Goal: Information Seeking & Learning: Learn about a topic

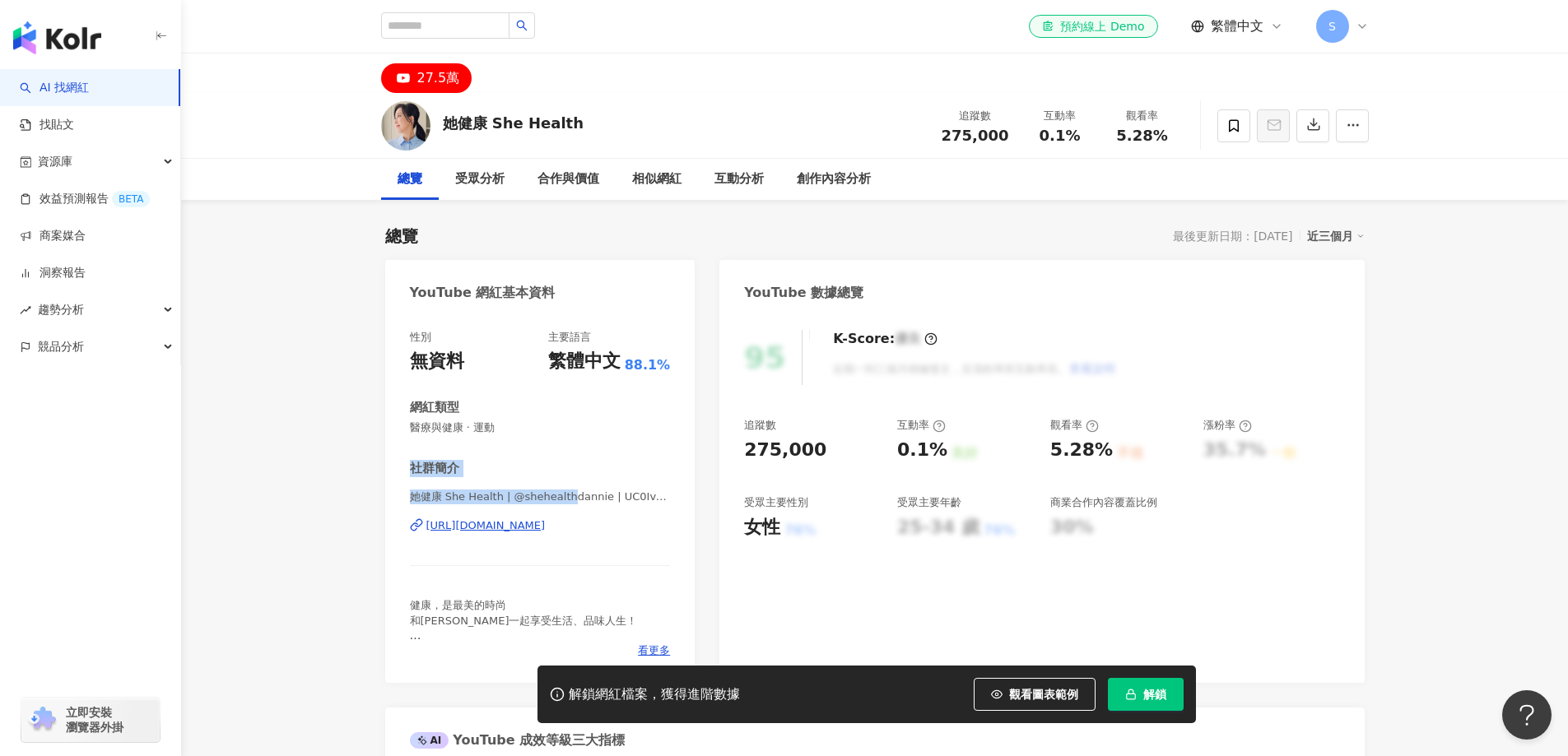
drag, startPoint x: 409, startPoint y: 462, endPoint x: 566, endPoint y: 495, distance: 160.4
click at [566, 495] on div "社群簡介 她健康 She Health | @shehealthdannie | UC0Iv-SmAC2HTq7AtBqyEbLQ https://www.y…" at bounding box center [540, 560] width 261 height 198
drag, startPoint x: 417, startPoint y: 411, endPoint x: 679, endPoint y: 550, distance: 296.6
click at [679, 550] on div "性別 無資料 主要語言 繁體中文 88.1% 網紅類型 醫療與健康 · 運動 社群簡介 她健康 She Health | @shehealthdannie |…" at bounding box center [540, 499] width 310 height 370
click at [560, 451] on div "性別 無資料 主要語言 繁體中文 88.1% 網紅類型 醫療與健康 · 運動 社群簡介 她健康 She Health | @shehealthdannie |…" at bounding box center [540, 494] width 261 height 328
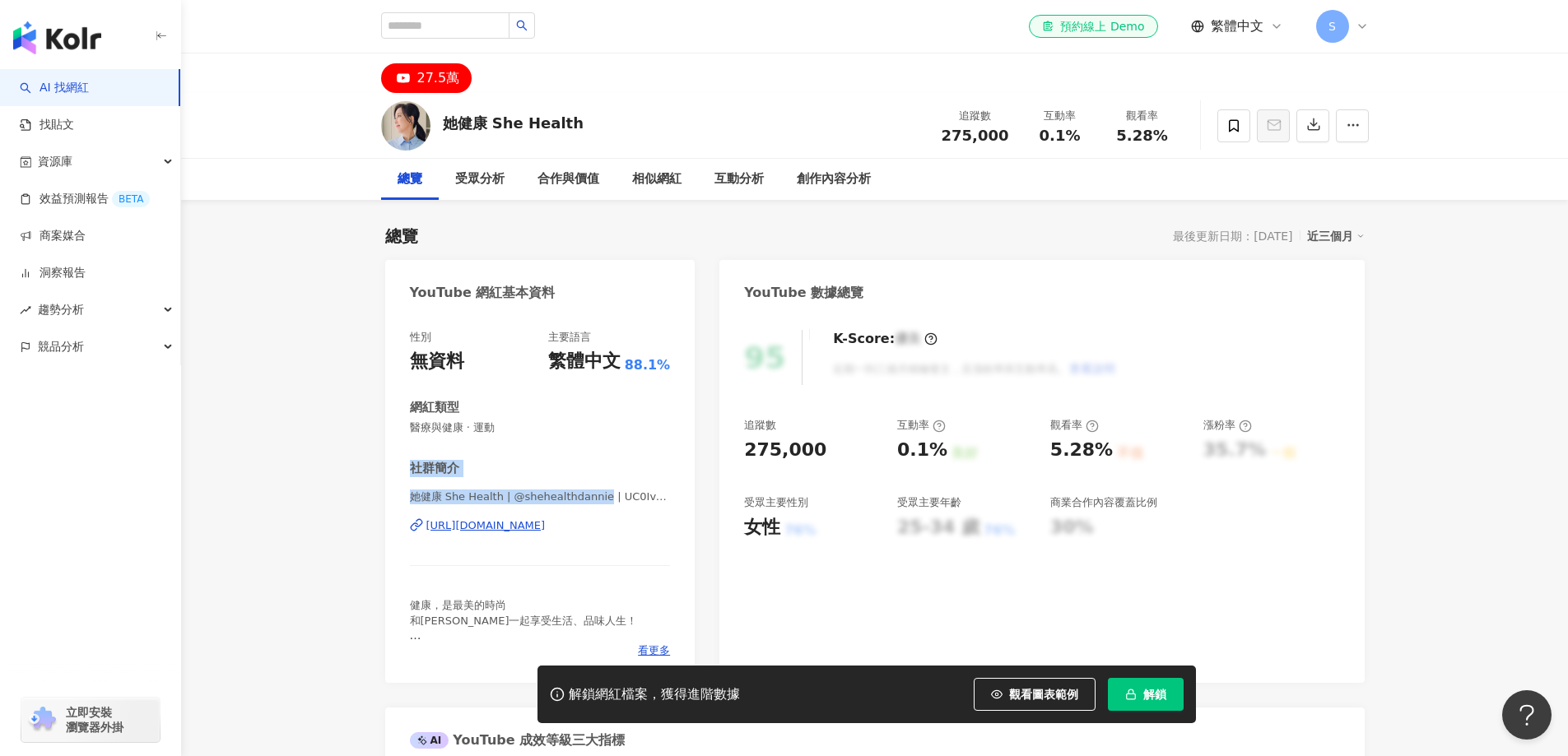
drag, startPoint x: 410, startPoint y: 461, endPoint x: 601, endPoint y: 503, distance: 195.6
click at [601, 503] on div "社群簡介 她健康 She Health | @shehealthdannie | UC0Iv-SmAC2HTq7AtBqyEbLQ https://www.y…" at bounding box center [540, 560] width 261 height 198
copy div "社群簡介 她健康 She Health | @shehealthdannie"
click at [655, 500] on span "她健康 She Health | @shehealthdannie | UC0Iv-SmAC2HTq7AtBqyEbLQ" at bounding box center [540, 497] width 261 height 14
click at [546, 527] on div "https://www.youtube.com/channel/UC0Iv-SmAC2HTq7AtBqyEbLQ" at bounding box center [486, 525] width 119 height 14
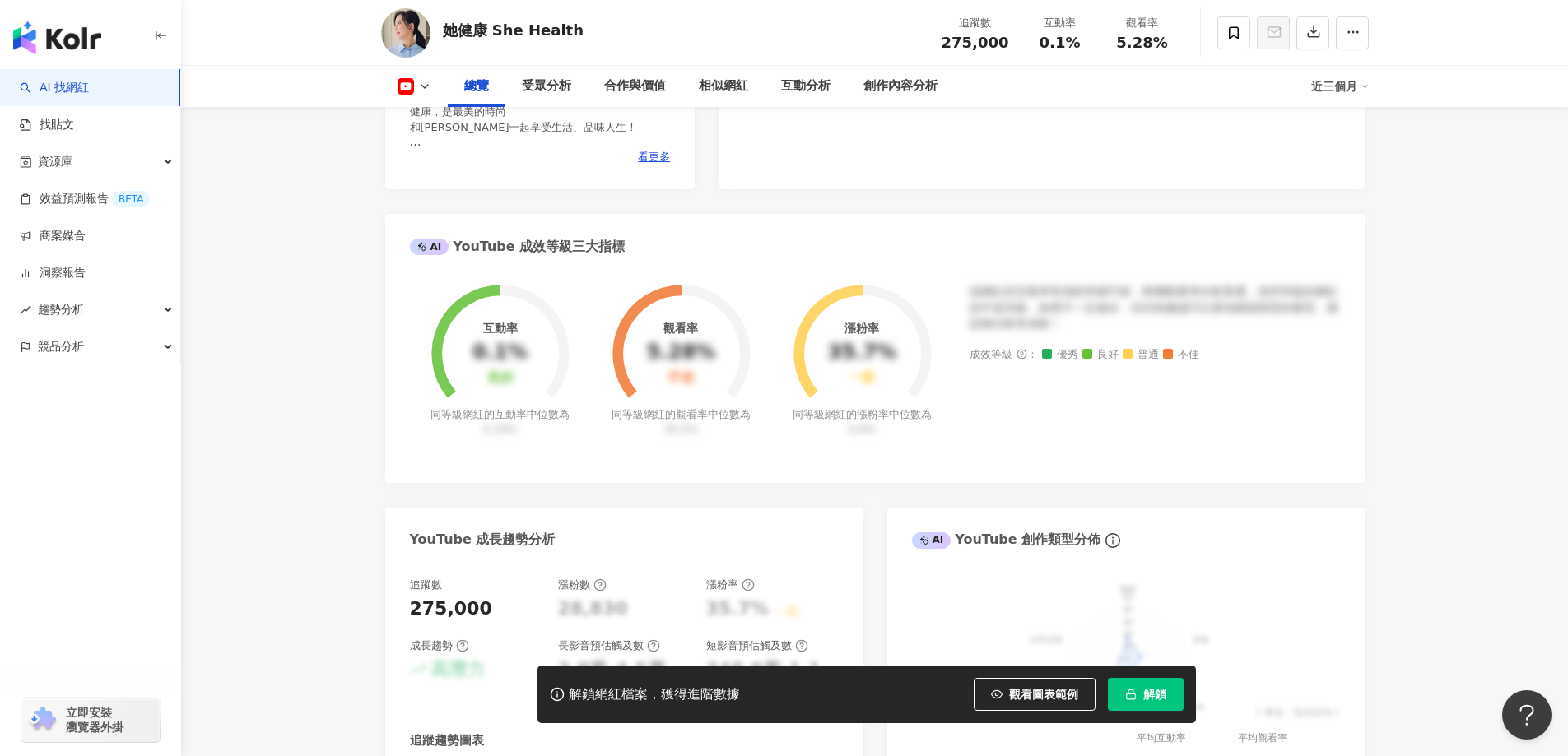
scroll to position [1070, 0]
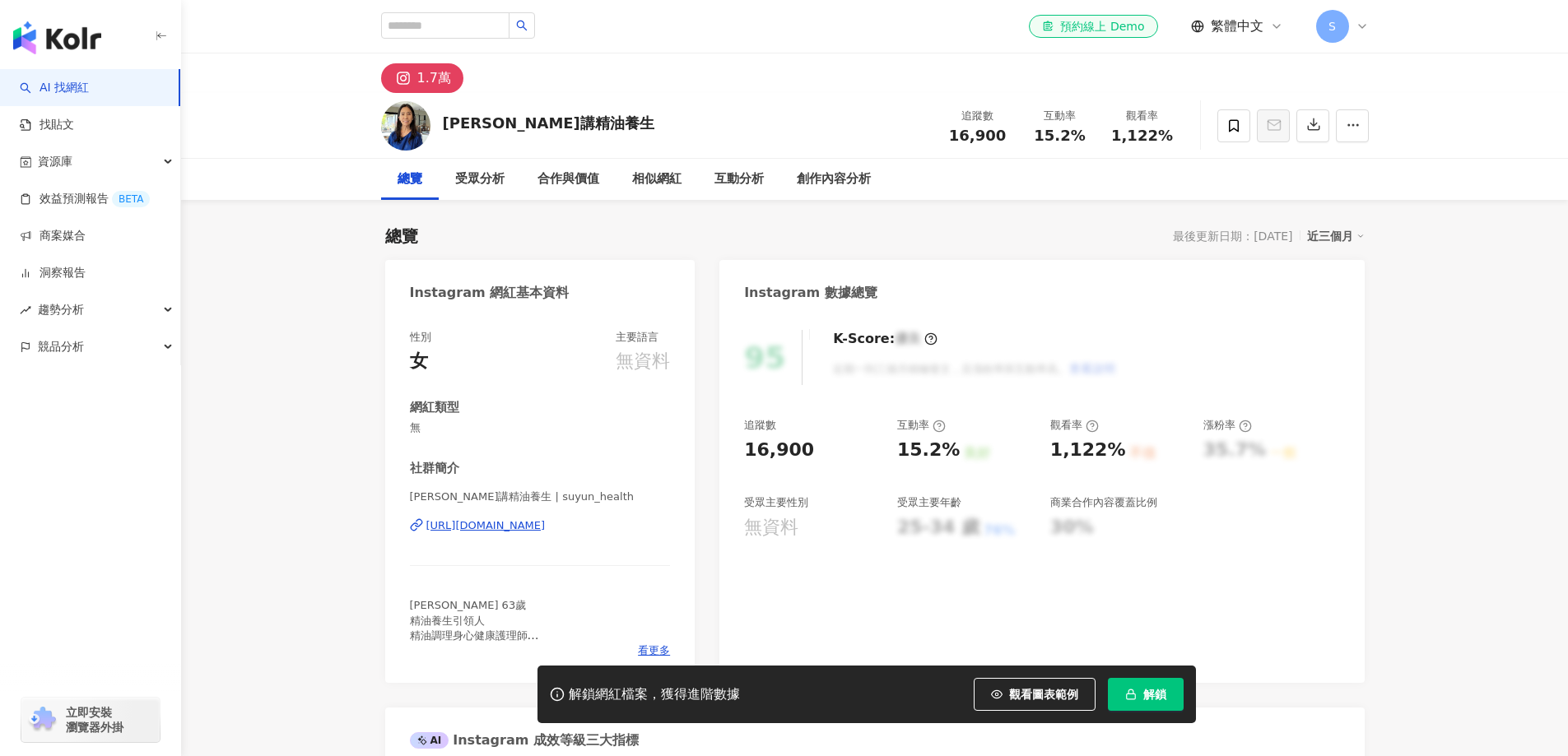
drag, startPoint x: 653, startPoint y: 525, endPoint x: 677, endPoint y: 534, distance: 25.6
click at [677, 534] on div "性別 女 主要語言 無資料 網紅類型 無 社群簡介 陳素雲講精油養生 | suyun_health https://www.instagram.com/suy…" at bounding box center [540, 499] width 310 height 370
click at [662, 654] on span "看更多" at bounding box center [653, 650] width 32 height 14
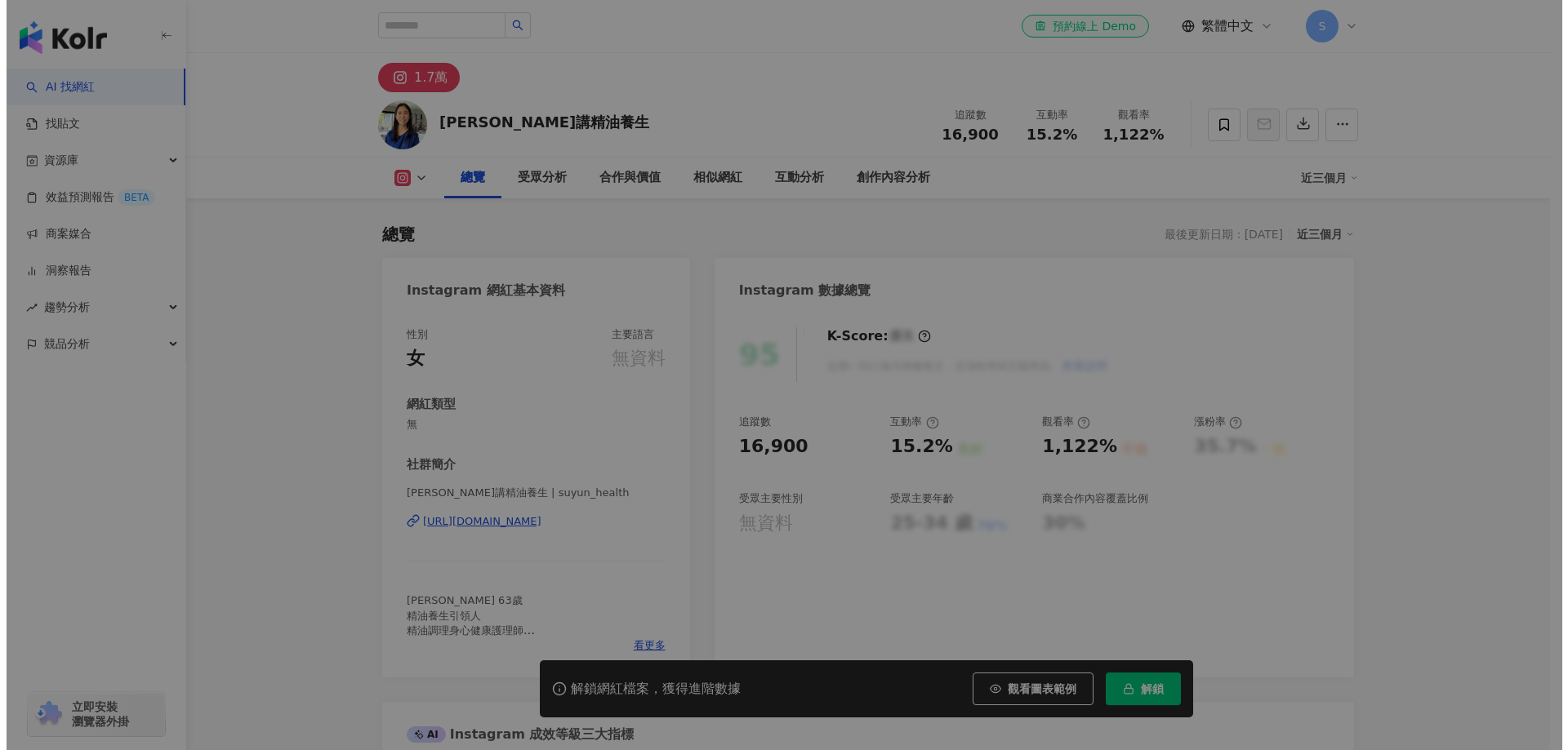
scroll to position [163, 0]
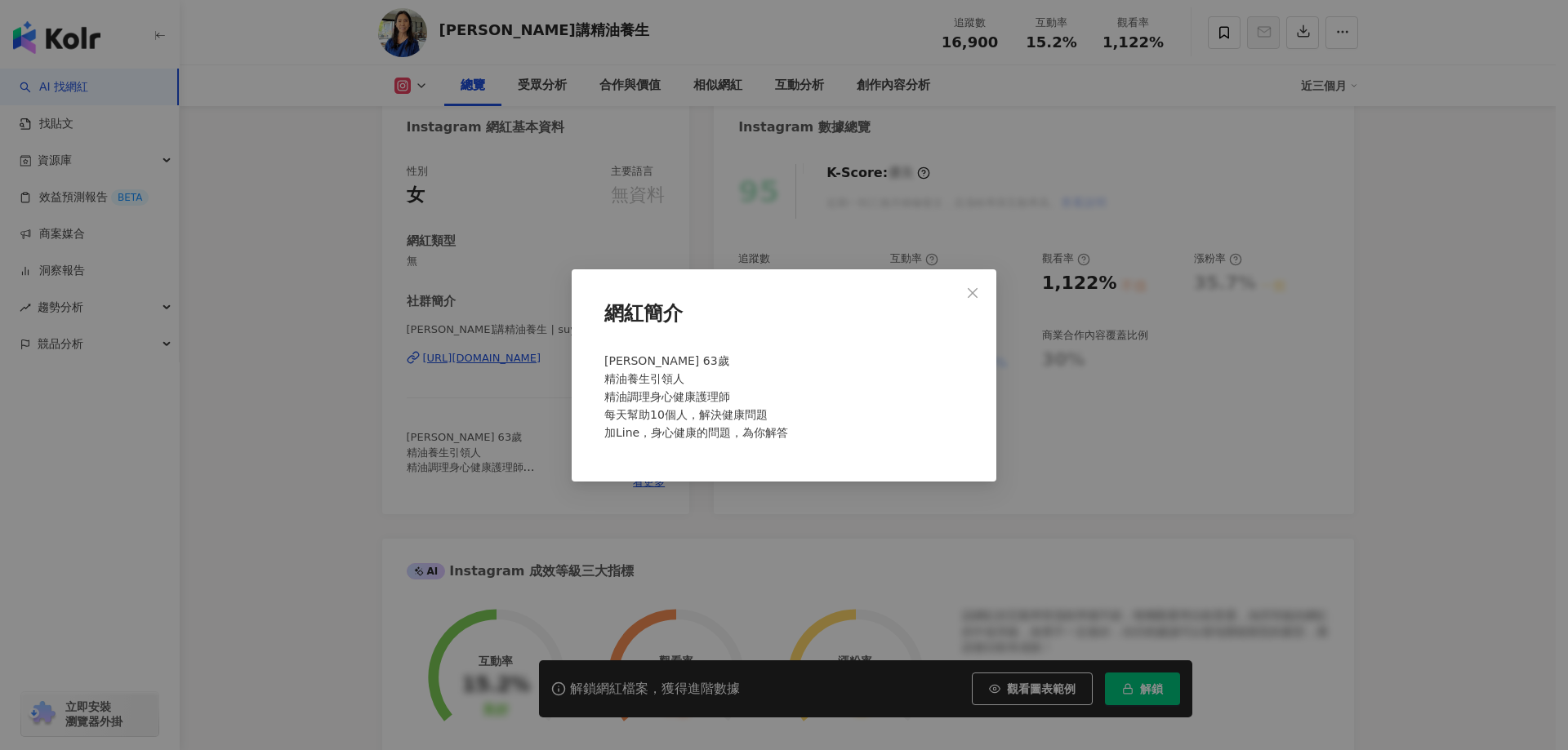
drag, startPoint x: 559, startPoint y: 469, endPoint x: 803, endPoint y: 372, distance: 262.6
click at [522, 468] on div "網紅簡介 陳素雲 63歲 精油養生引領人 精油調理身心健康護理師 每天幫助10個人，解決健康問題 加Line，身心健康的問題，為你解答" at bounding box center [784, 375] width 1568 height 750
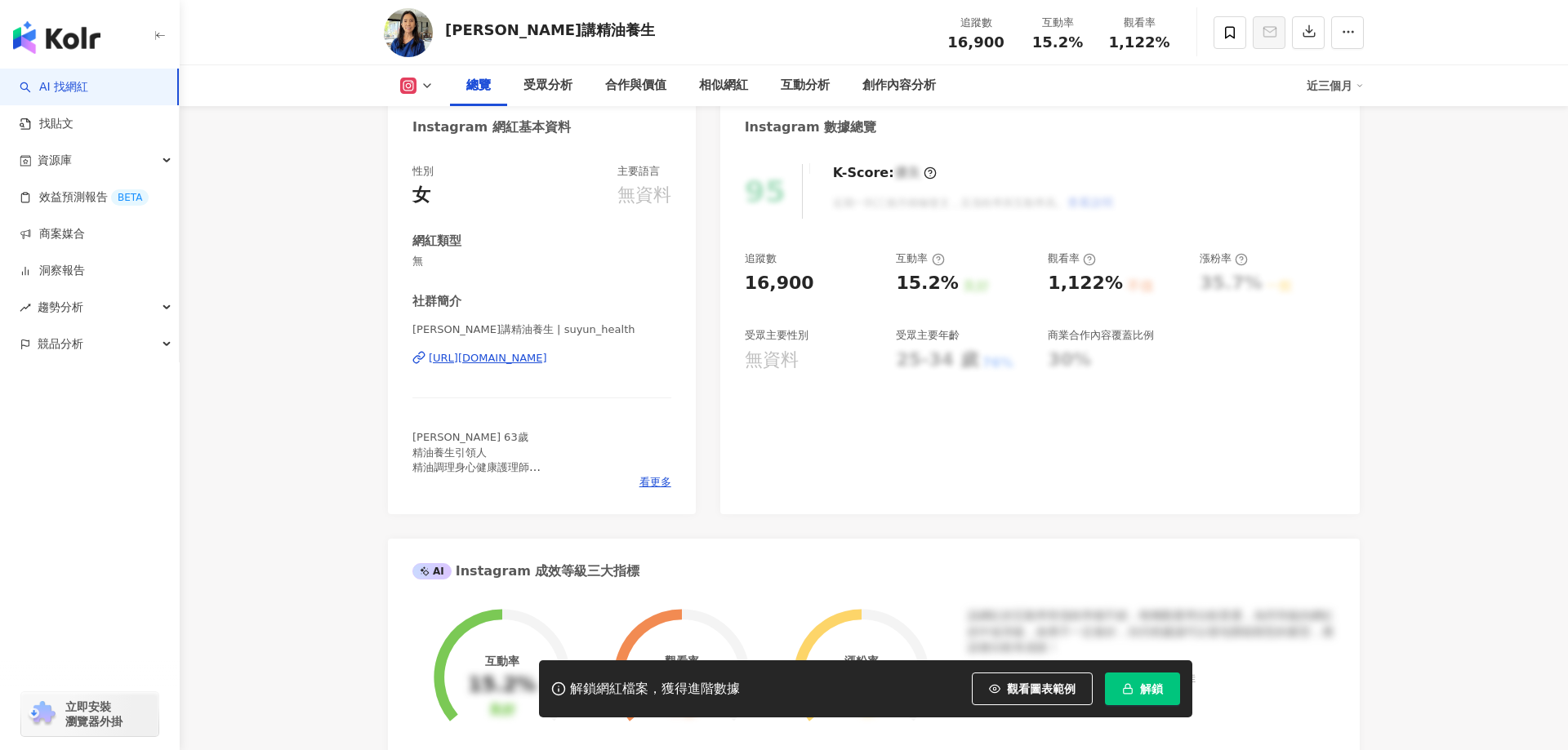
drag, startPoint x: 795, startPoint y: 434, endPoint x: 514, endPoint y: 469, distance: 283.2
click at [787, 436] on div "95 K-Score : 優良 近期一到三個月積極發文，且漲粉率與互動率高。 查看說明 追蹤數 16,900 互動率 15.2% 良好 觀看率 1,122% …" at bounding box center [1040, 332] width 639 height 367
click at [521, 472] on div "性別 女 主要語言 無資料 網紅類型 無 社群簡介 陳素雲講精油養生 | suyun_health https://www.instagram.com/suy…" at bounding box center [536, 332] width 308 height 367
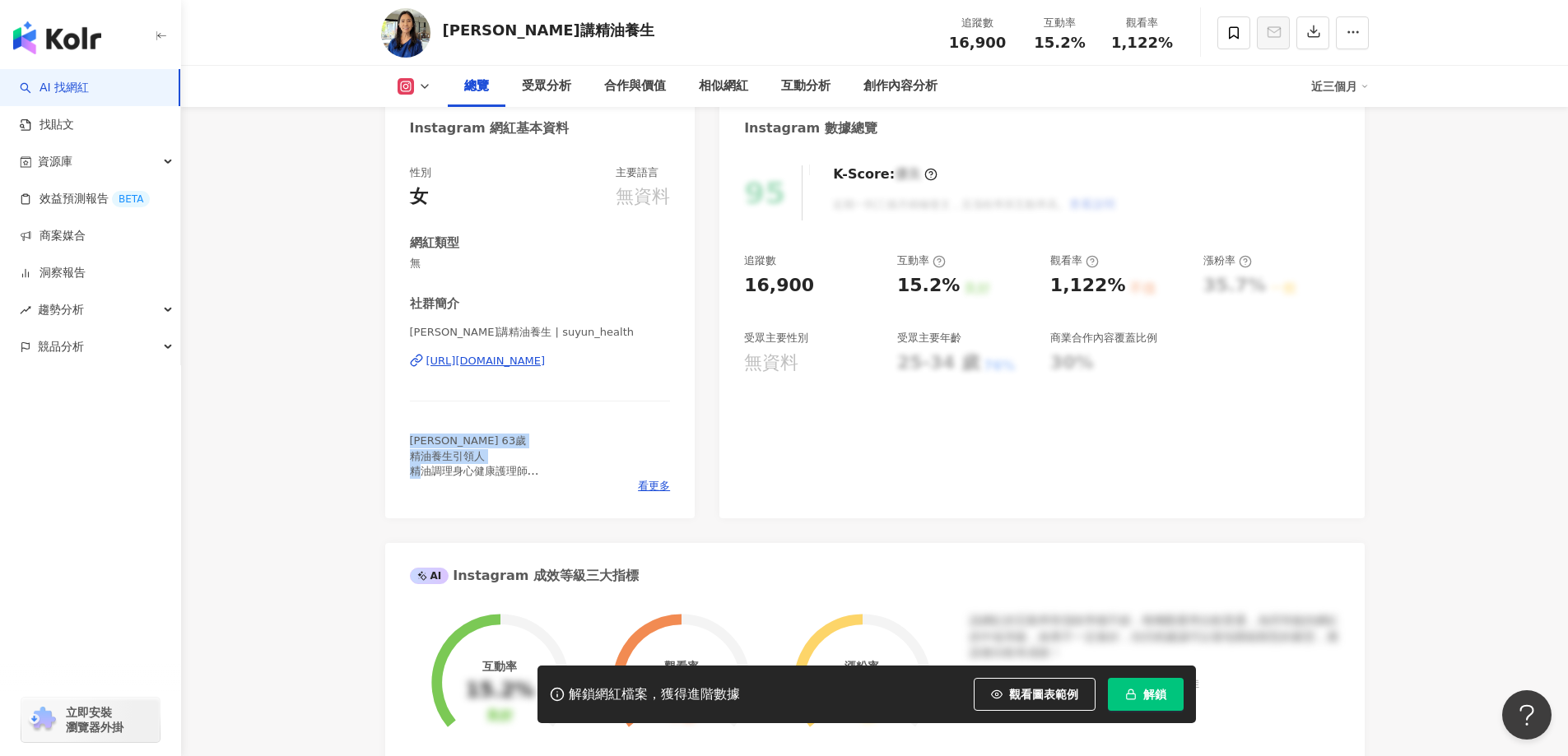
scroll to position [0, 0]
copy span "陳素雲 63歲 精油養生引領人 精油調理身心健康護理師"
click at [604, 36] on div "陳素雲講精油養生 追蹤數 16,900 互動率 15.2% 觀看率 1,122%" at bounding box center [875, 33] width 1054 height 65
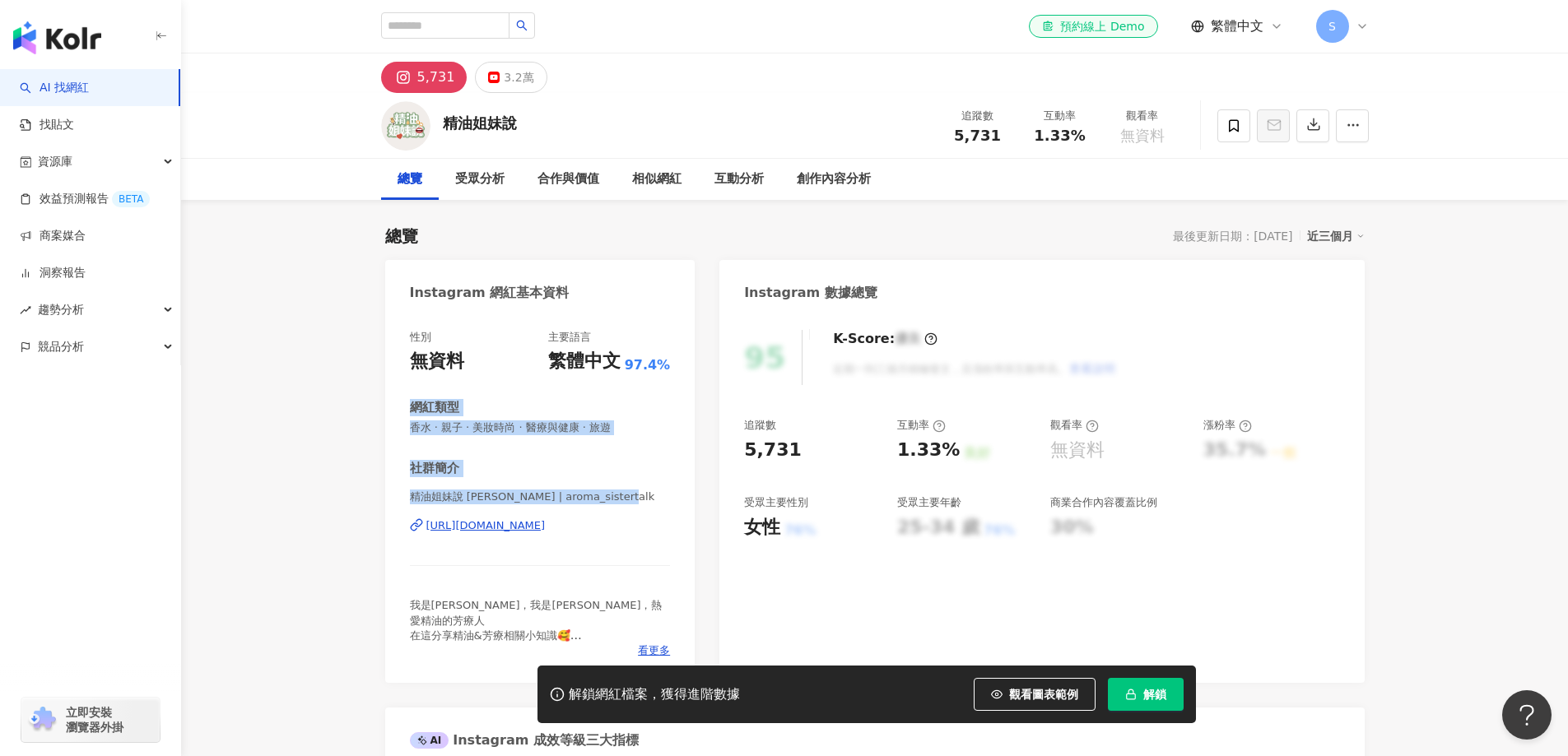
click at [669, 525] on div "性別 無資料 主要語言 繁體中文 97.4% 網紅類型 香水 · 親子 · 美妝時尚 · 醫療與健康 · 旅遊 社群簡介 精油姐妹說 [PERSON_NAME…" at bounding box center [540, 494] width 261 height 328
click at [660, 655] on span "看更多" at bounding box center [653, 650] width 32 height 14
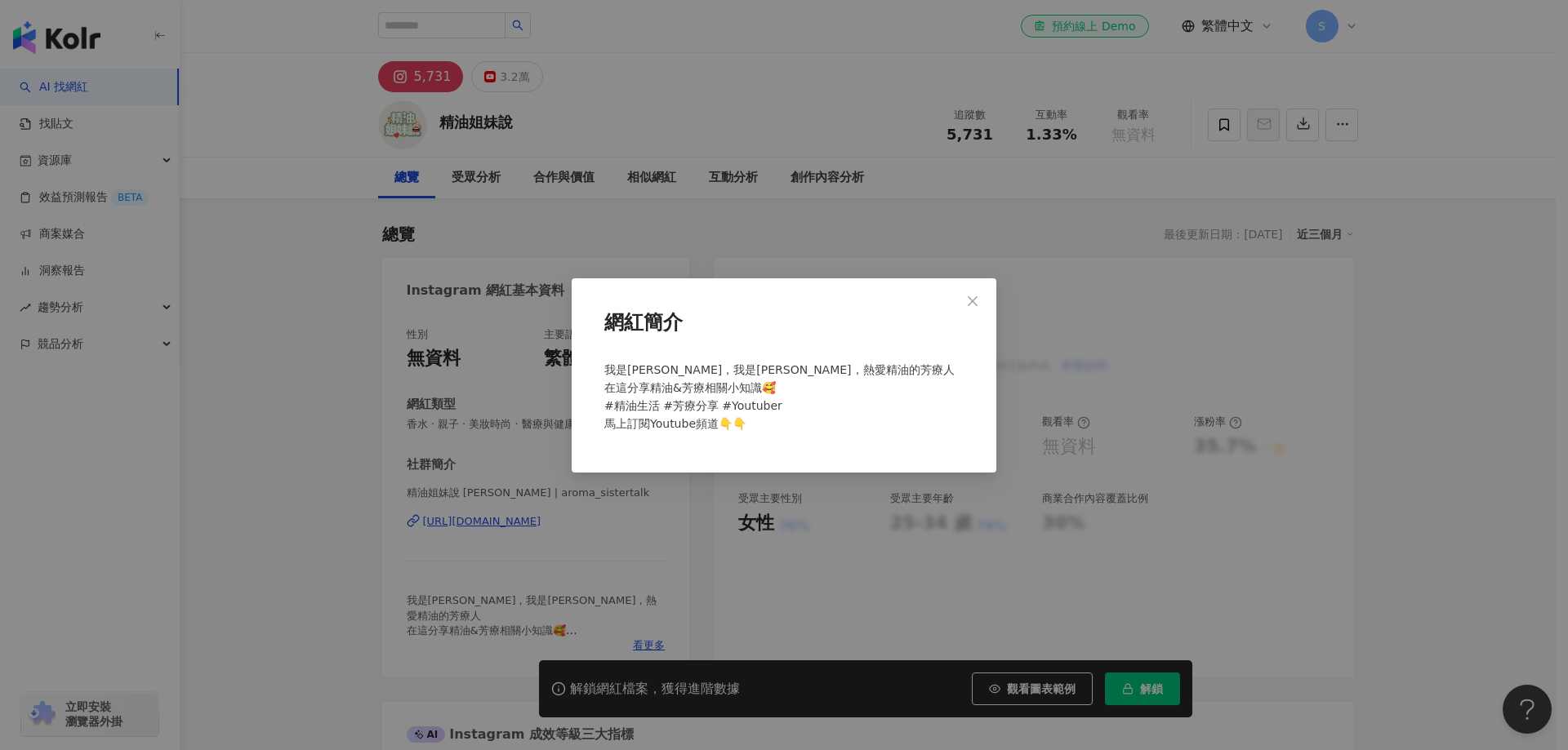
click at [658, 632] on div "網紅簡介 我是Ariel，我是Jane，熱愛精油的芳療人 在這分享精油&芳療相關小知識🥰 #精油生活 #芳療分享 #Youtuber 馬上訂閱Youtube頻…" at bounding box center [784, 375] width 1568 height 750
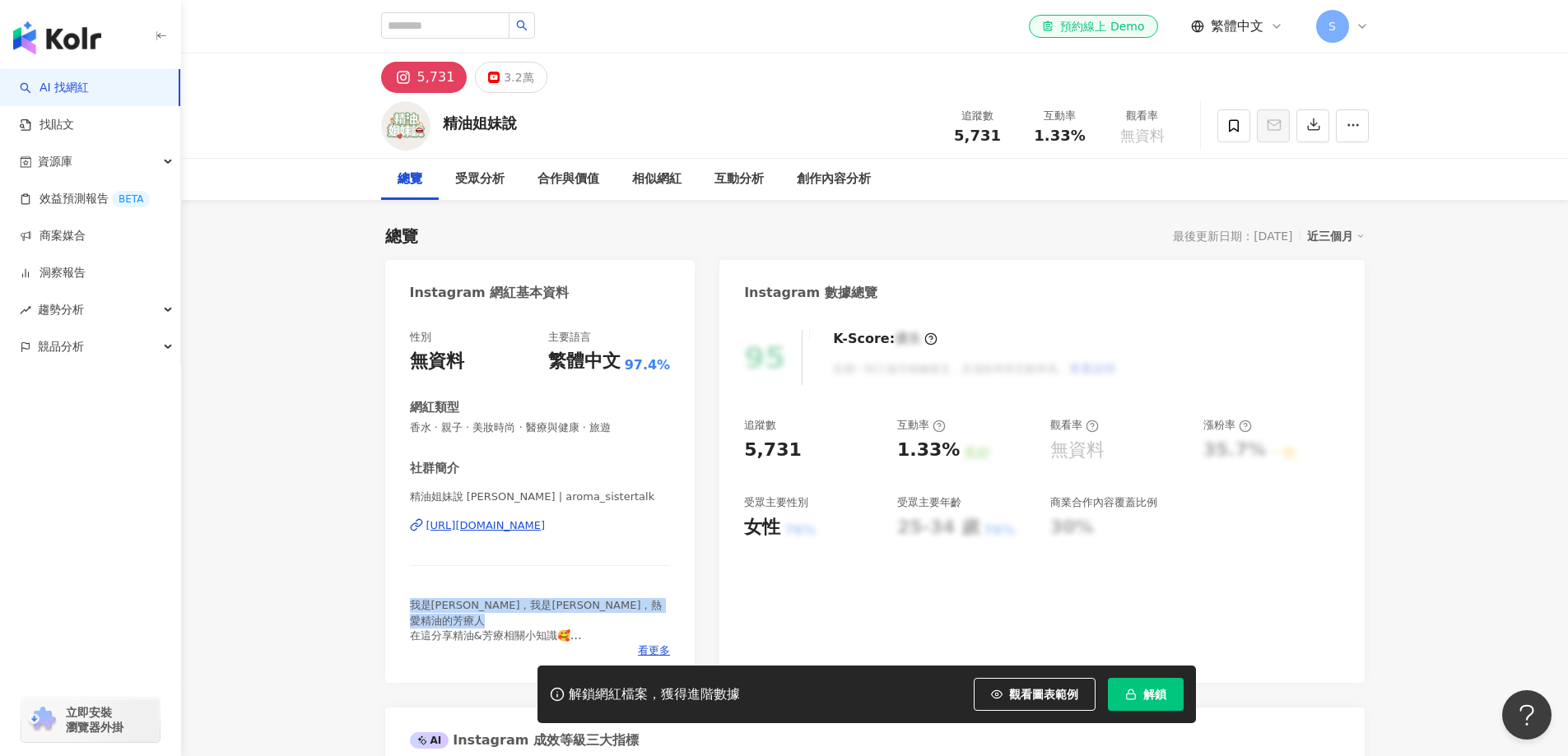
drag, startPoint x: 586, startPoint y: 623, endPoint x: 400, endPoint y: 599, distance: 187.5
click at [400, 599] on div "性別 無資料 主要語言 繁體中文 97.4% 網紅類型 香水 · 親子 · 美妝時尚 · 醫療與健康 · 旅遊 社群簡介 精油姐妹說 Ariel Jane |…" at bounding box center [540, 499] width 310 height 370
copy span "我是Ariel，我是Jane，熱愛精油的芳療人 在這分享精油&芳療相關小知識🥰"
